Goal: Information Seeking & Learning: Learn about a topic

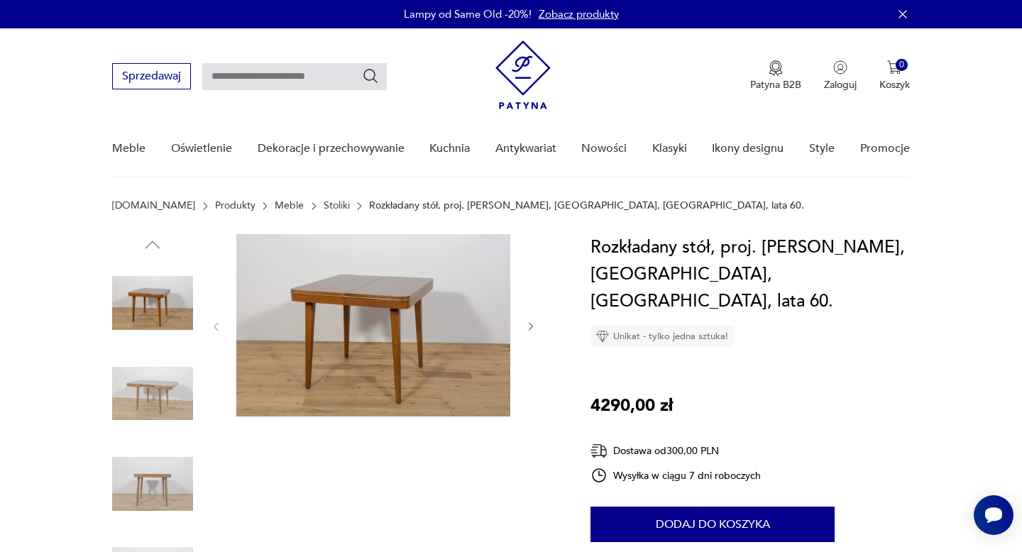
click at [153, 484] on img at bounding box center [152, 484] width 81 height 81
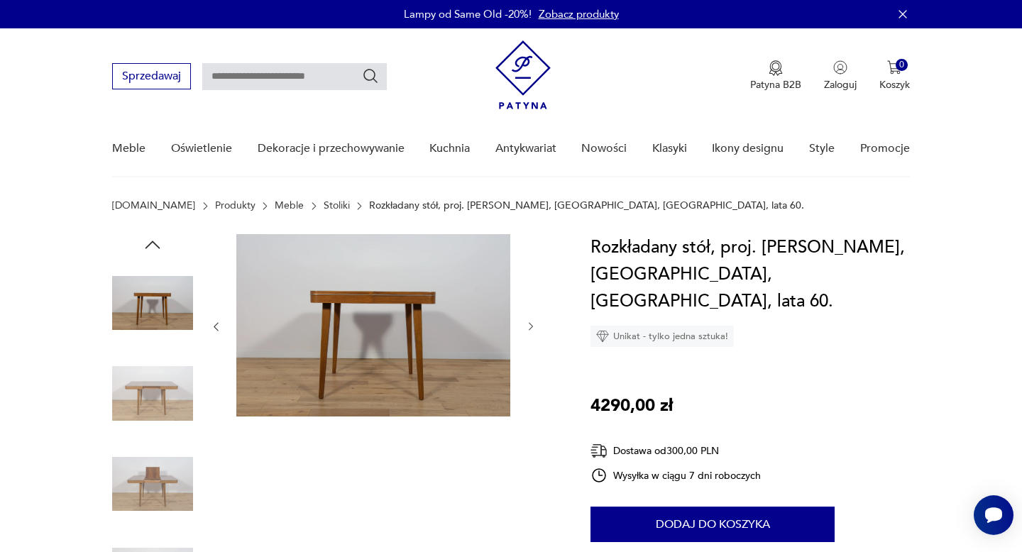
click at [322, 334] on img at bounding box center [373, 325] width 274 height 182
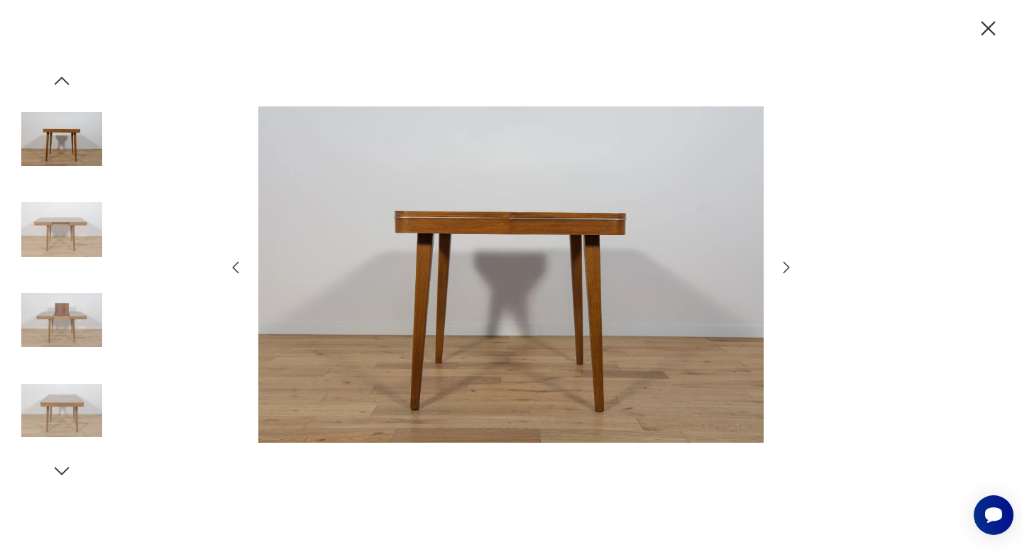
click at [784, 265] on icon "button" at bounding box center [786, 267] width 17 height 17
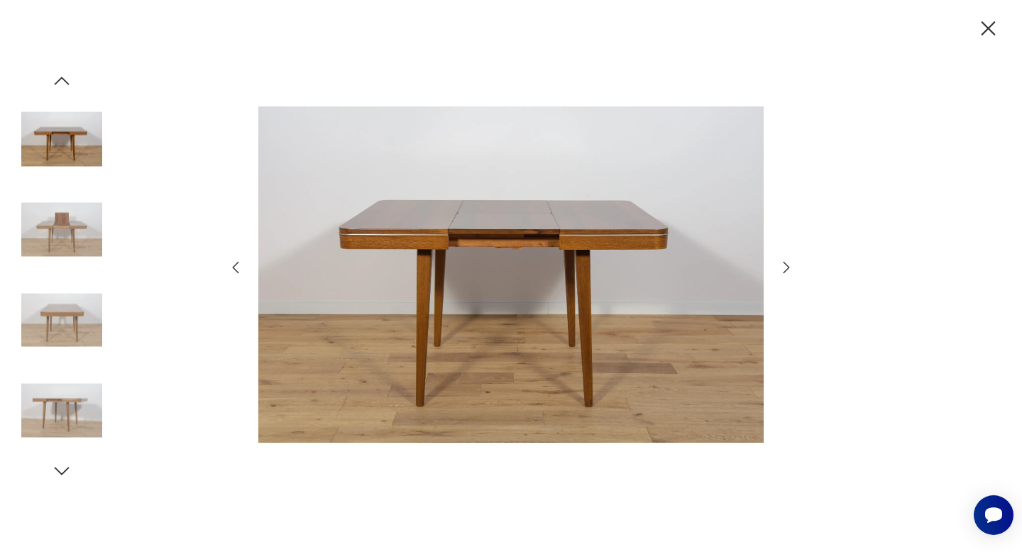
click at [784, 265] on icon "button" at bounding box center [786, 267] width 17 height 17
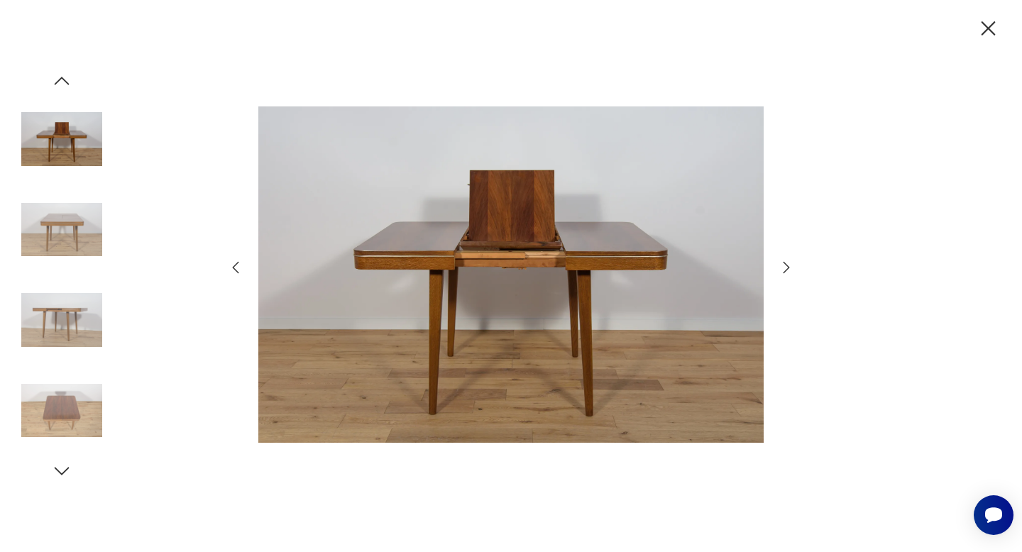
click at [996, 23] on icon "button" at bounding box center [988, 28] width 25 height 25
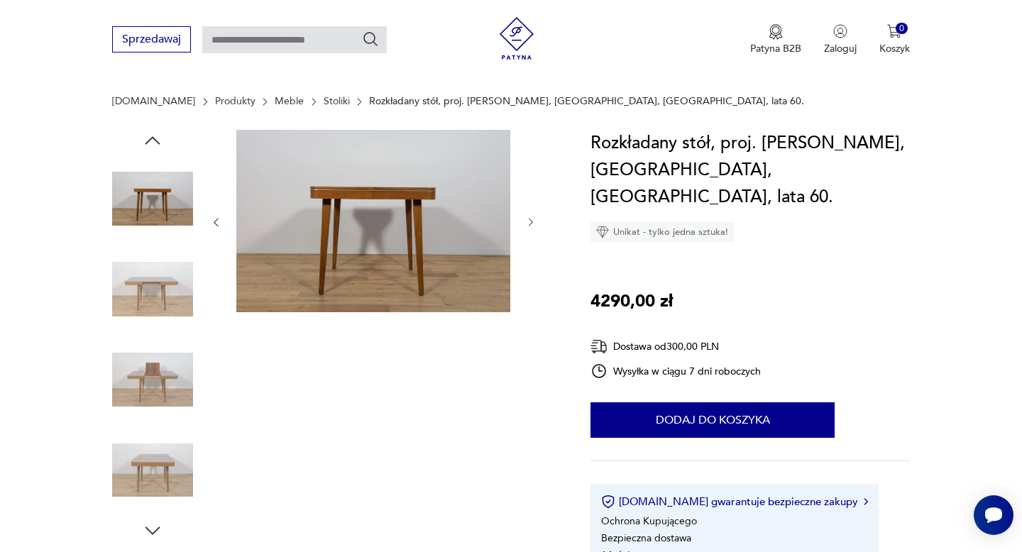
scroll to position [128, 0]
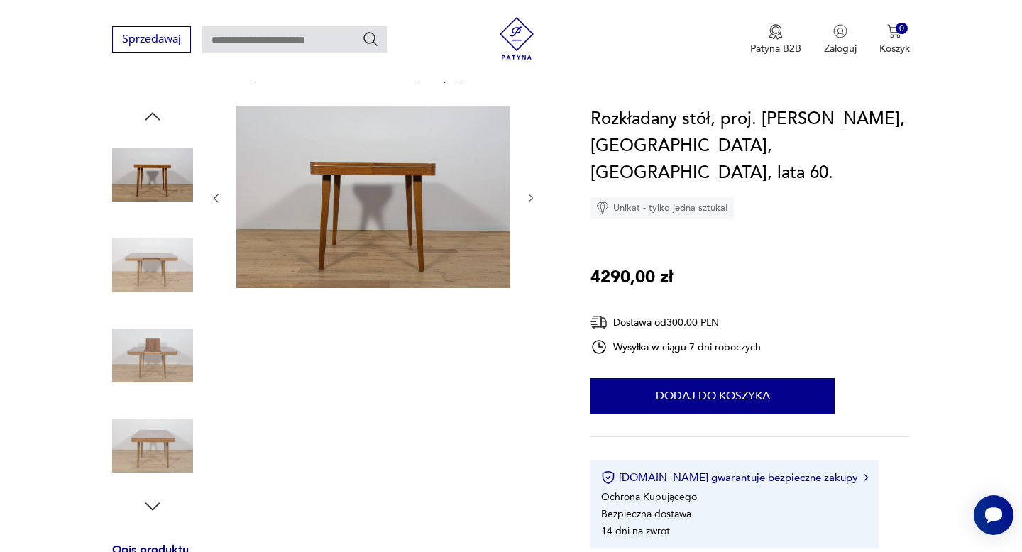
click at [152, 349] on img at bounding box center [152, 355] width 81 height 81
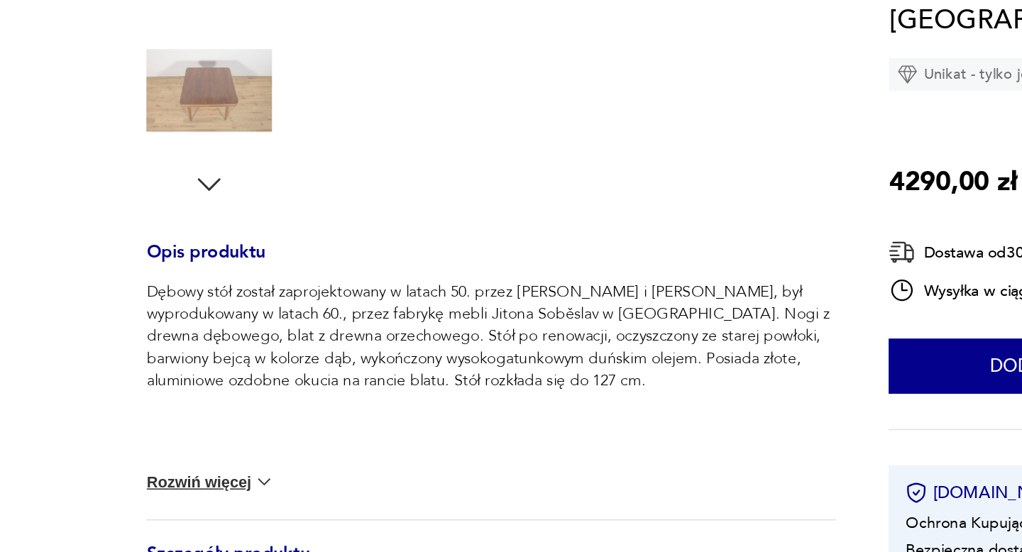
scroll to position [380, 0]
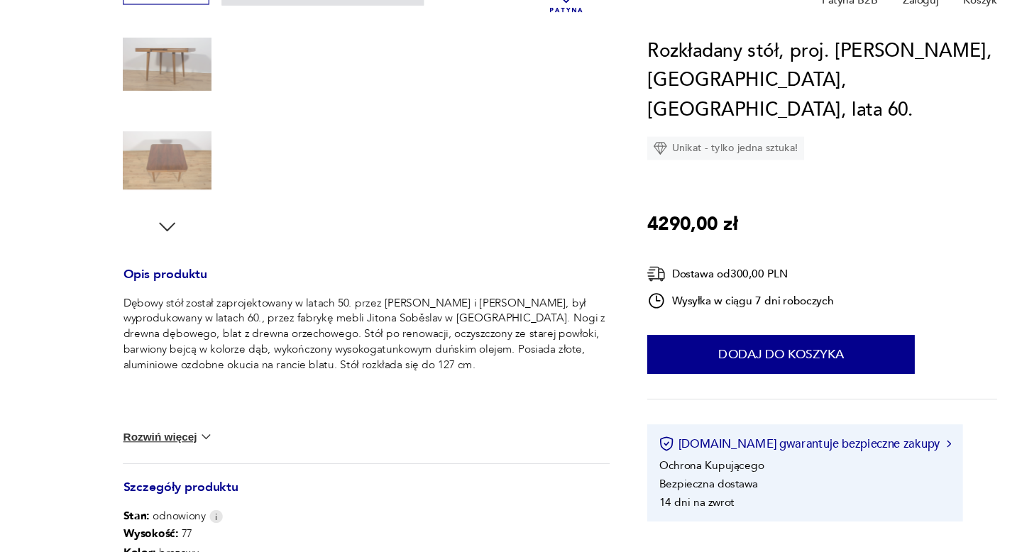
click at [197, 387] on p "Dębowy stół został zaprojektowany w latach 50. przez [PERSON_NAME] i [PERSON_NA…" at bounding box center [334, 353] width 444 height 71
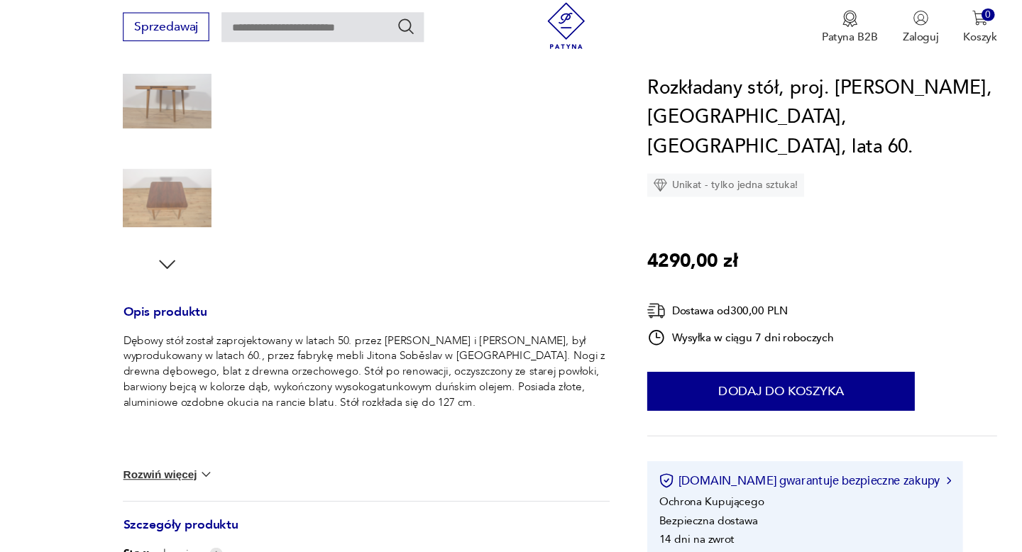
click at [163, 226] on img at bounding box center [152, 195] width 81 height 81
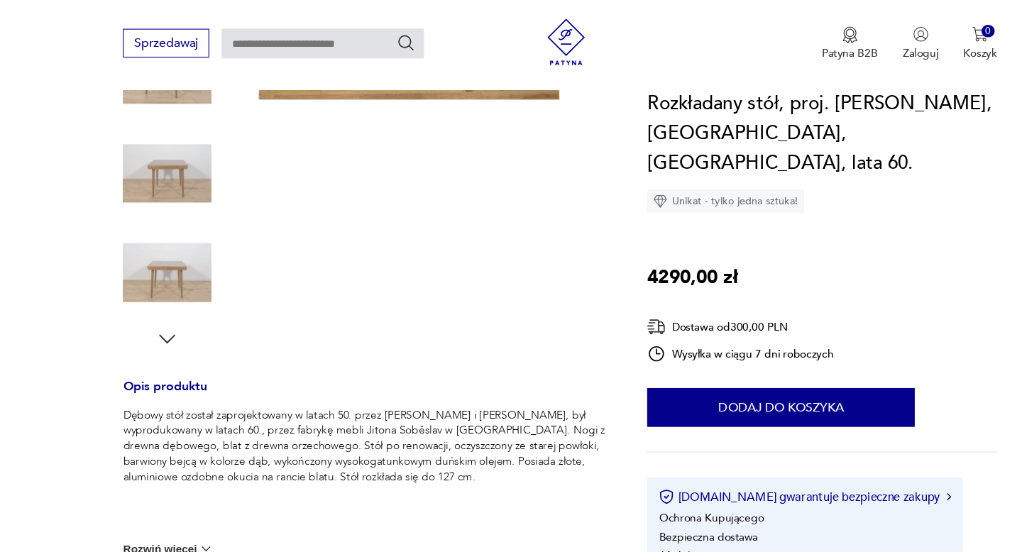
click at [143, 252] on img at bounding box center [152, 249] width 81 height 81
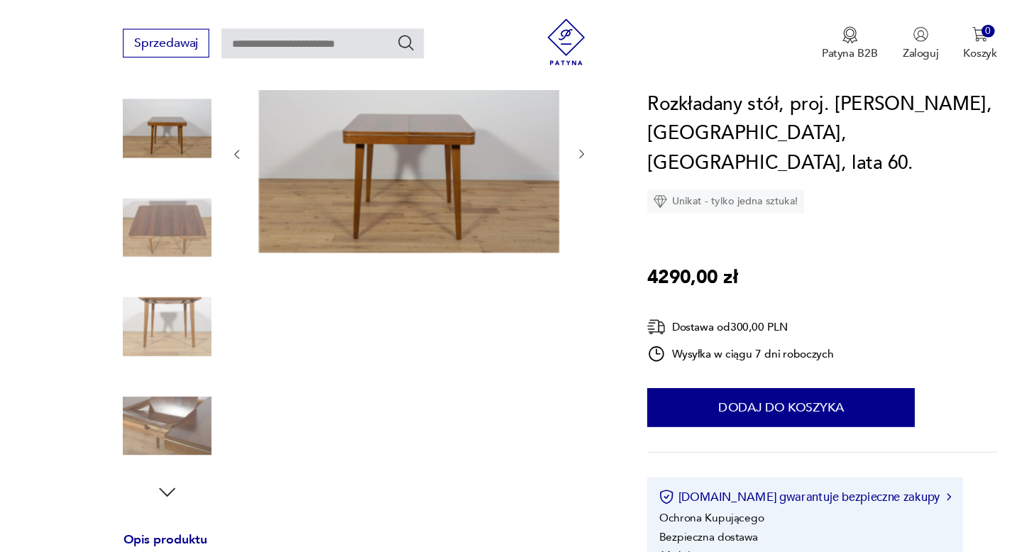
scroll to position [185, 0]
click at [400, 159] on img at bounding box center [373, 140] width 274 height 182
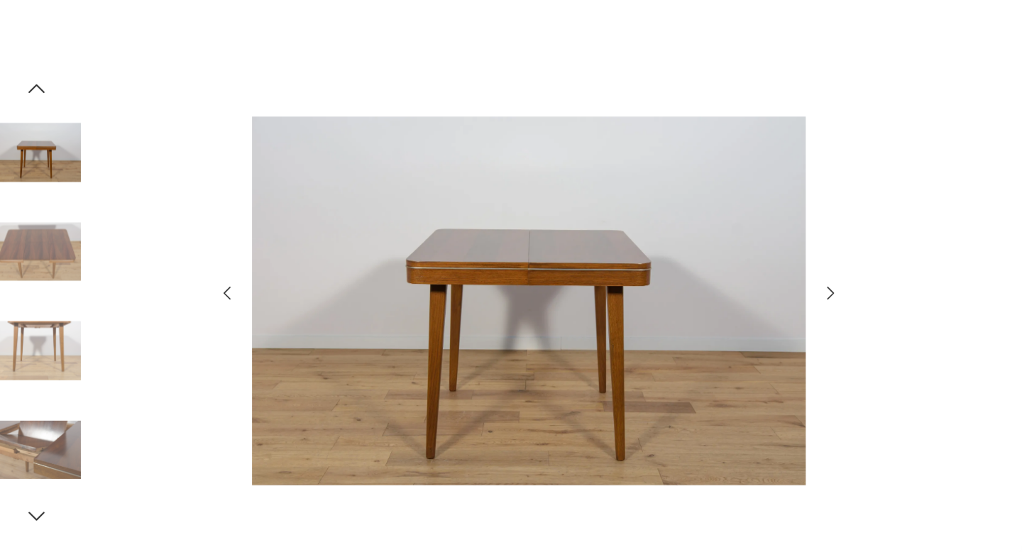
click at [779, 269] on icon "button" at bounding box center [786, 267] width 17 height 17
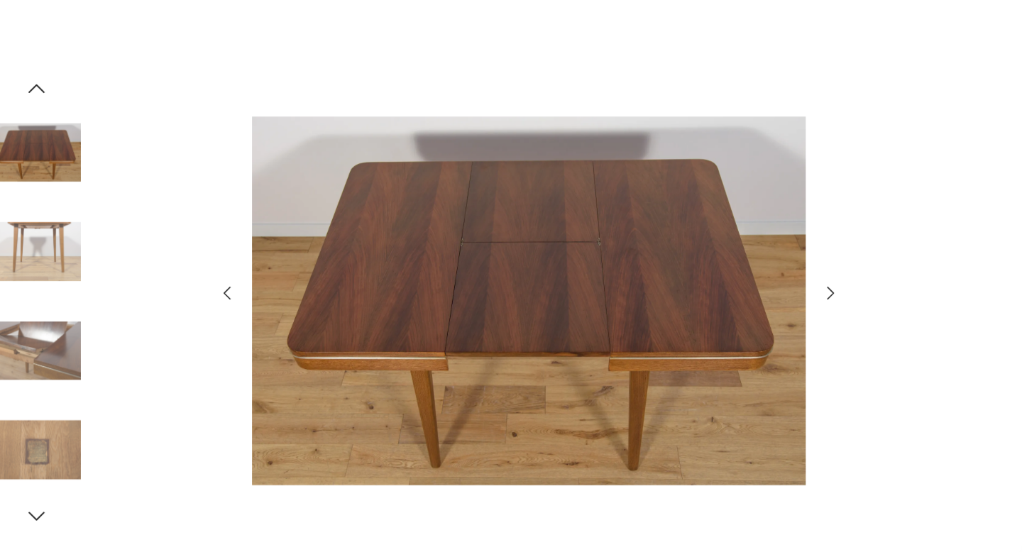
click at [779, 269] on icon "button" at bounding box center [786, 267] width 17 height 17
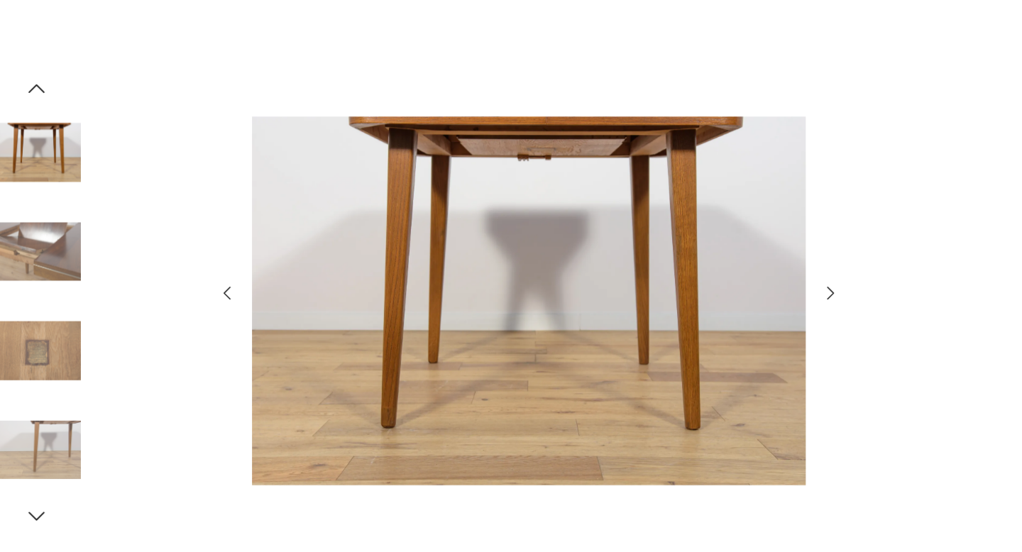
click at [779, 269] on icon "button" at bounding box center [786, 267] width 17 height 17
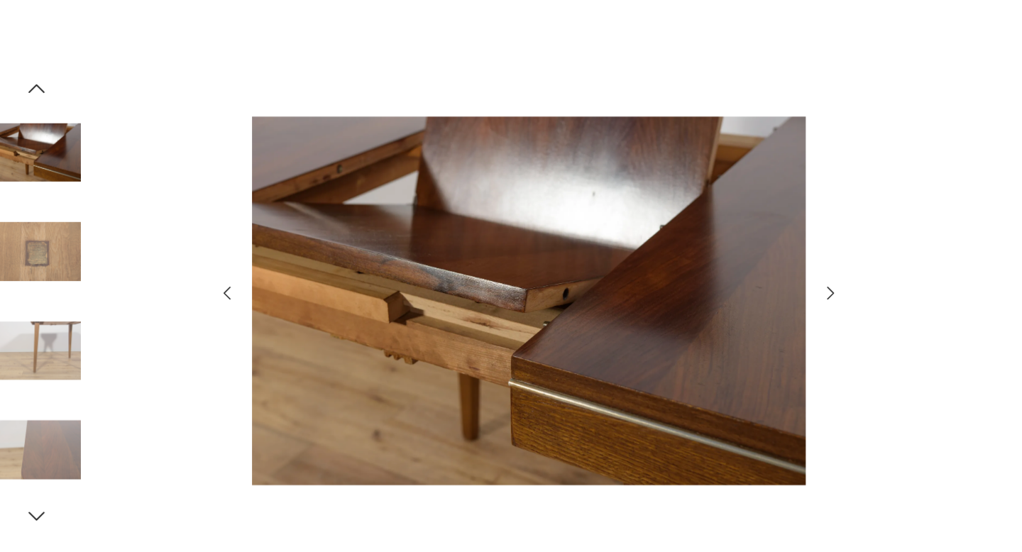
click at [779, 269] on icon "button" at bounding box center [786, 267] width 17 height 17
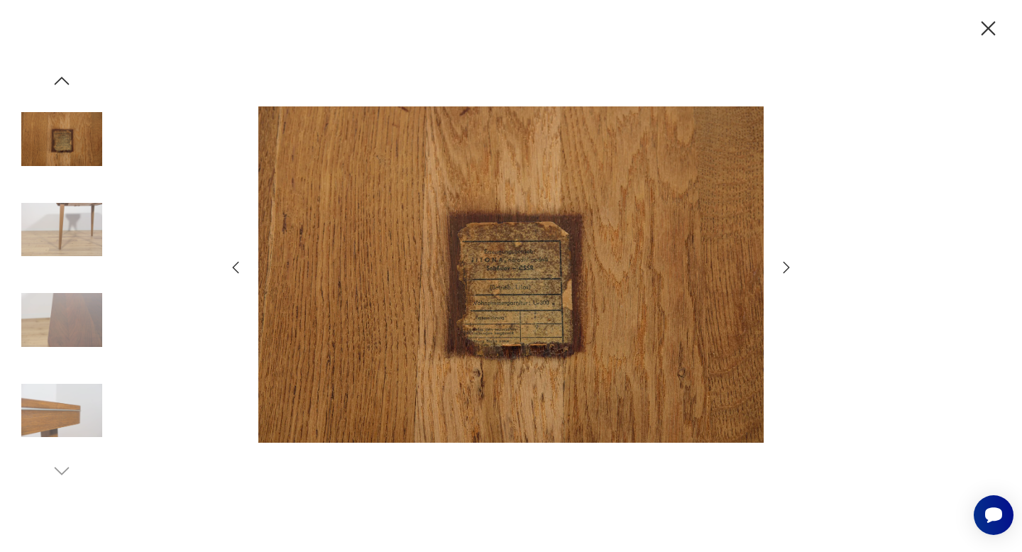
click at [983, 26] on icon "button" at bounding box center [988, 28] width 25 height 25
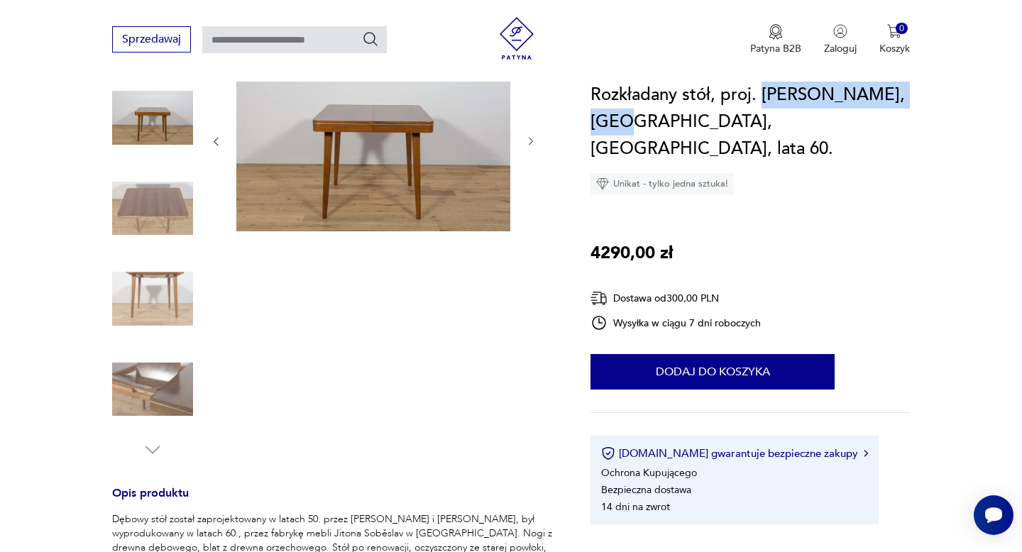
drag, startPoint x: 760, startPoint y: 92, endPoint x: 635, endPoint y: 114, distance: 126.2
click at [635, 114] on h1 "Rozkładany stół, proj. [PERSON_NAME], [GEOGRAPHIC_DATA], [GEOGRAPHIC_DATA], lat…" at bounding box center [750, 122] width 319 height 81
click at [143, 385] on img at bounding box center [152, 389] width 81 height 81
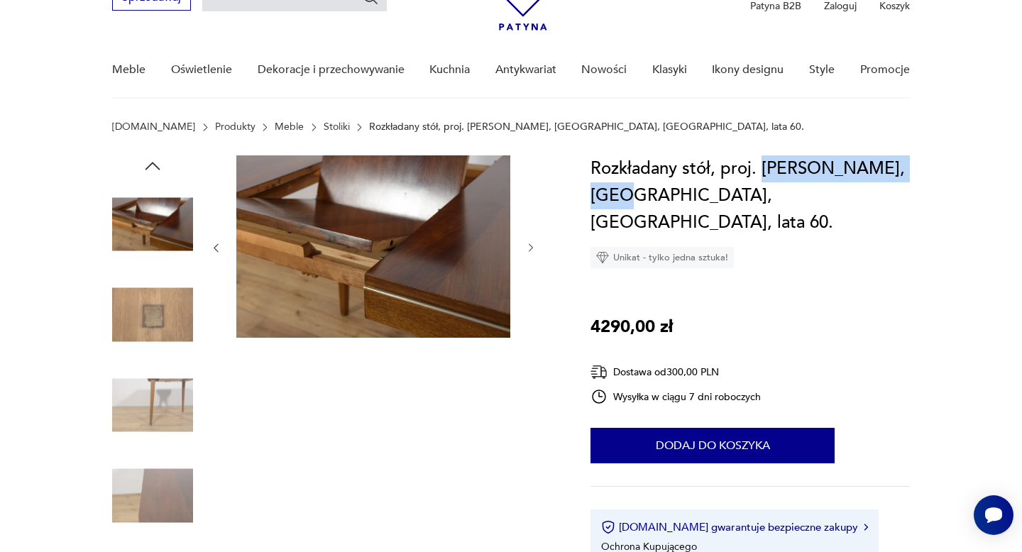
scroll to position [77, 0]
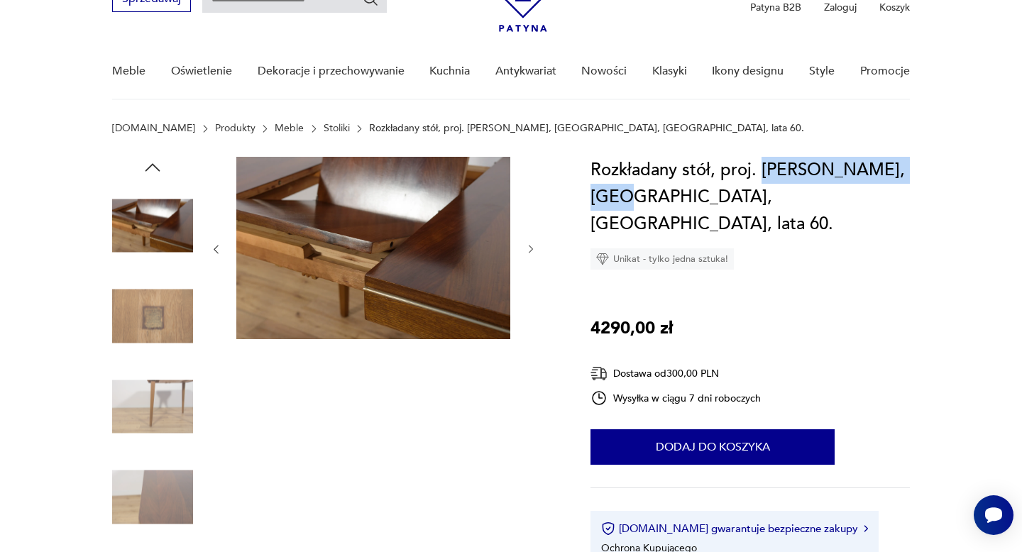
click at [168, 220] on img at bounding box center [152, 225] width 81 height 81
click at [168, 314] on img at bounding box center [152, 316] width 81 height 81
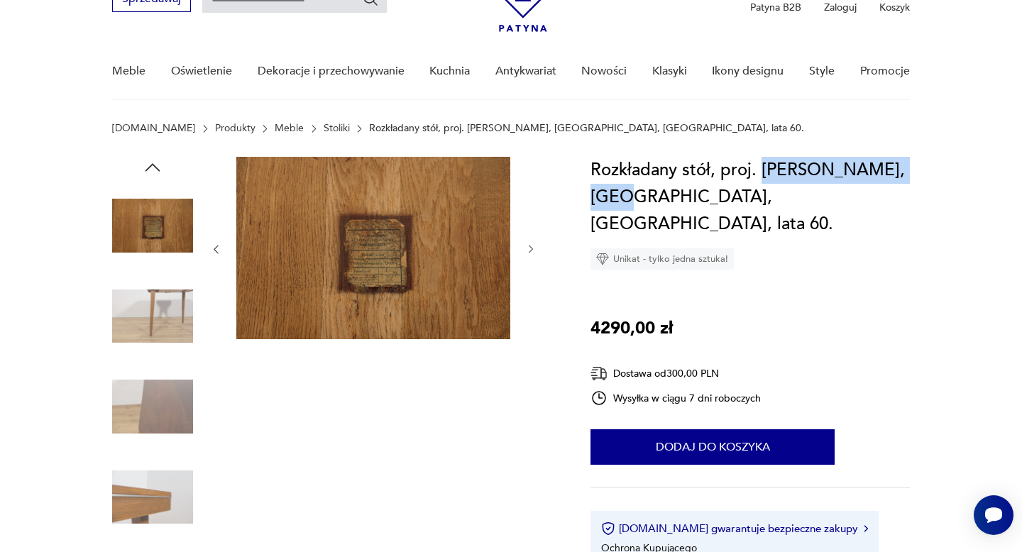
click at [165, 329] on img at bounding box center [152, 316] width 81 height 81
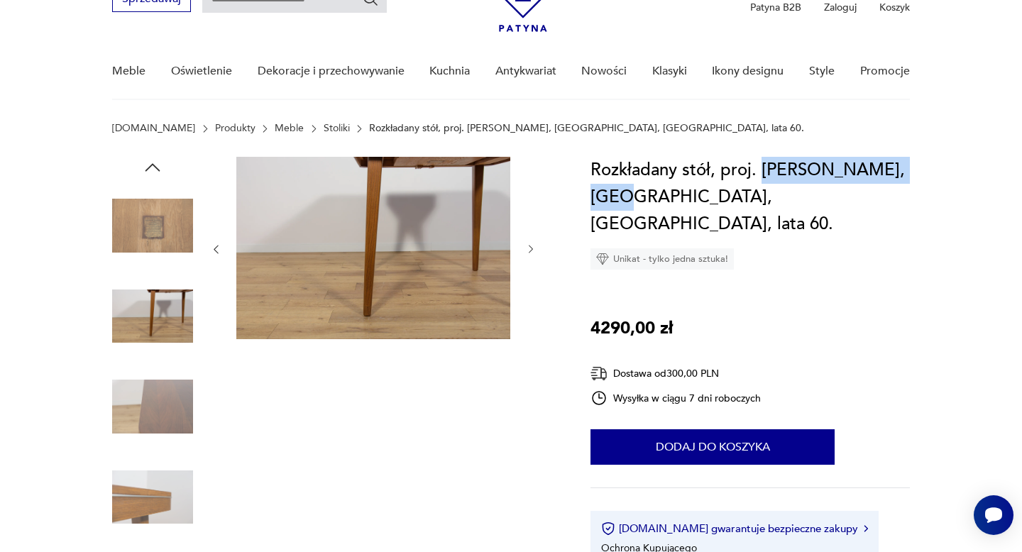
click at [146, 389] on img at bounding box center [152, 406] width 81 height 81
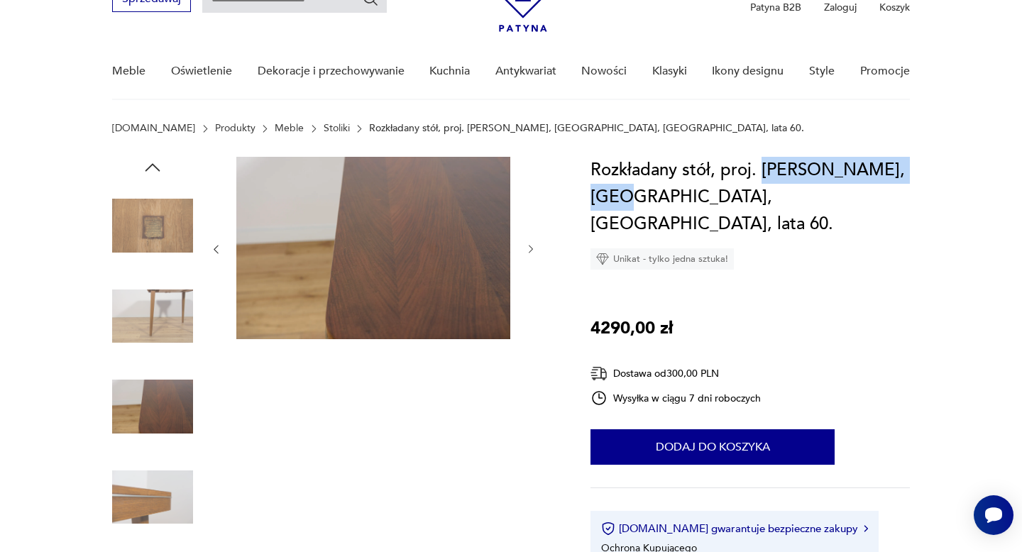
click at [148, 484] on img at bounding box center [152, 497] width 81 height 81
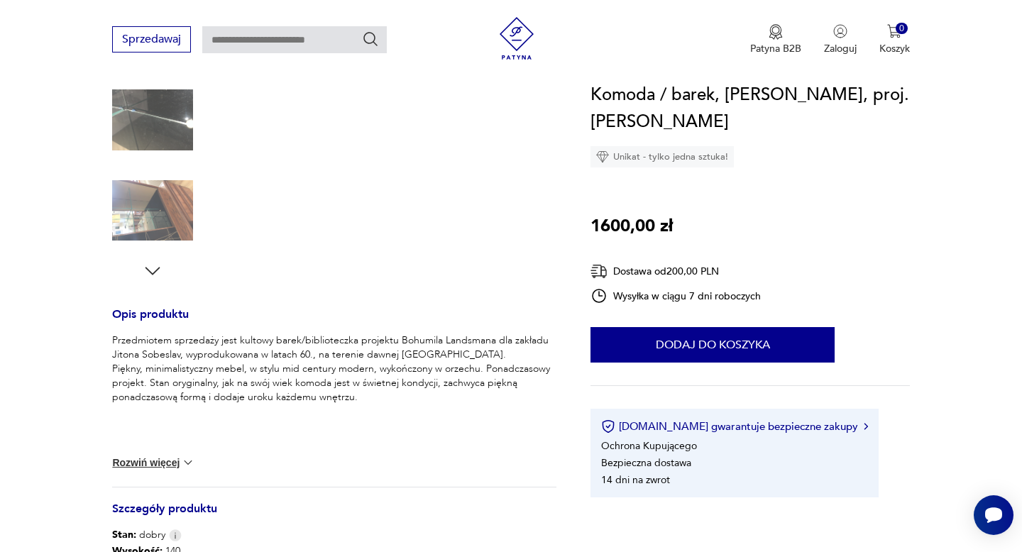
scroll to position [396, 0]
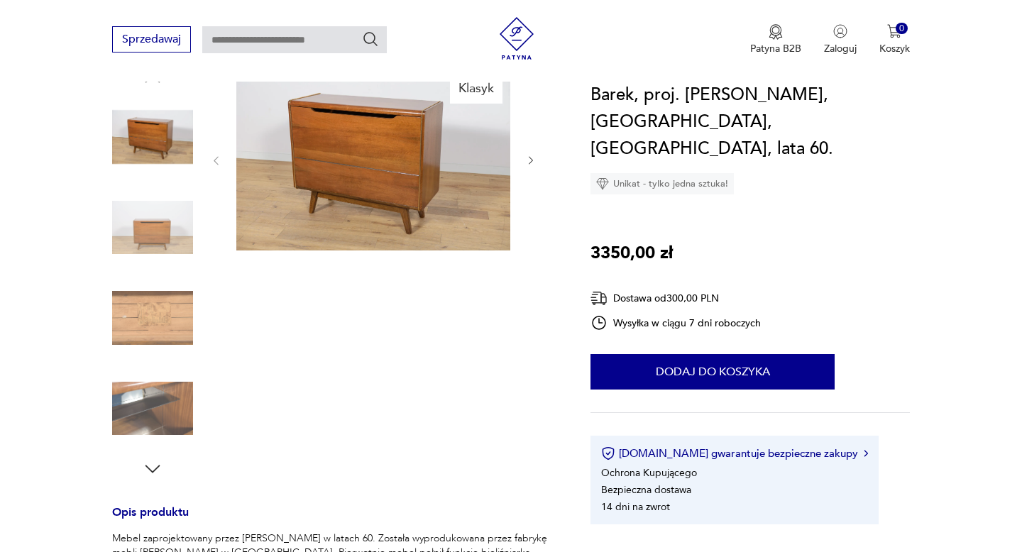
scroll to position [161, 0]
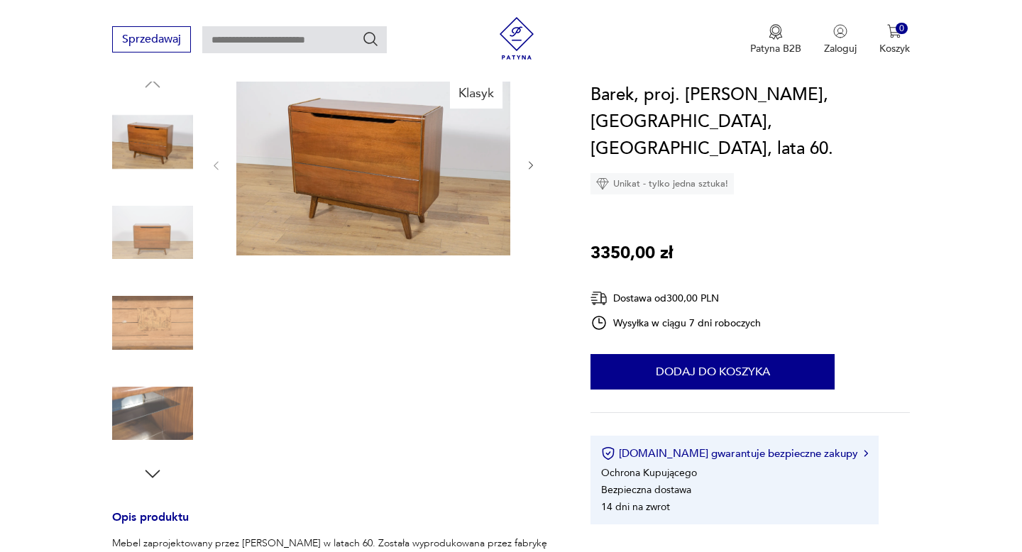
click at [141, 384] on img at bounding box center [152, 413] width 81 height 81
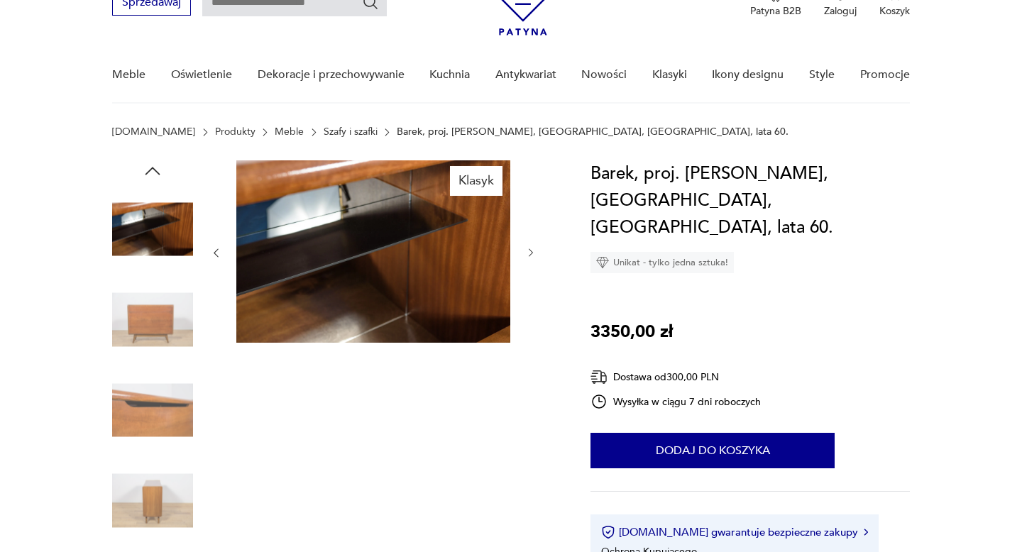
scroll to position [0, 0]
click at [167, 260] on img at bounding box center [152, 229] width 81 height 81
click at [170, 312] on img at bounding box center [152, 320] width 81 height 81
